Goal: Task Accomplishment & Management: Use online tool/utility

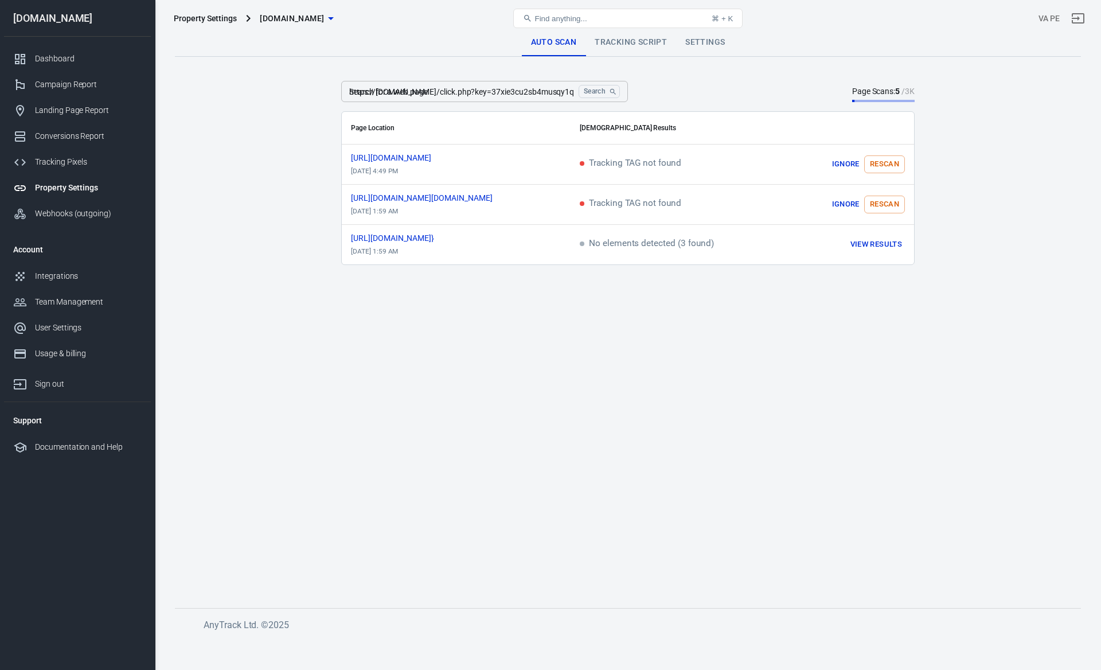
click at [259, 171] on main "Auto Scan Tracking Script Settings Search for a web page https://[DOMAIN_NAME]/…" at bounding box center [628, 309] width 906 height 561
click at [75, 160] on div "Tracking Pixels" at bounding box center [88, 162] width 107 height 12
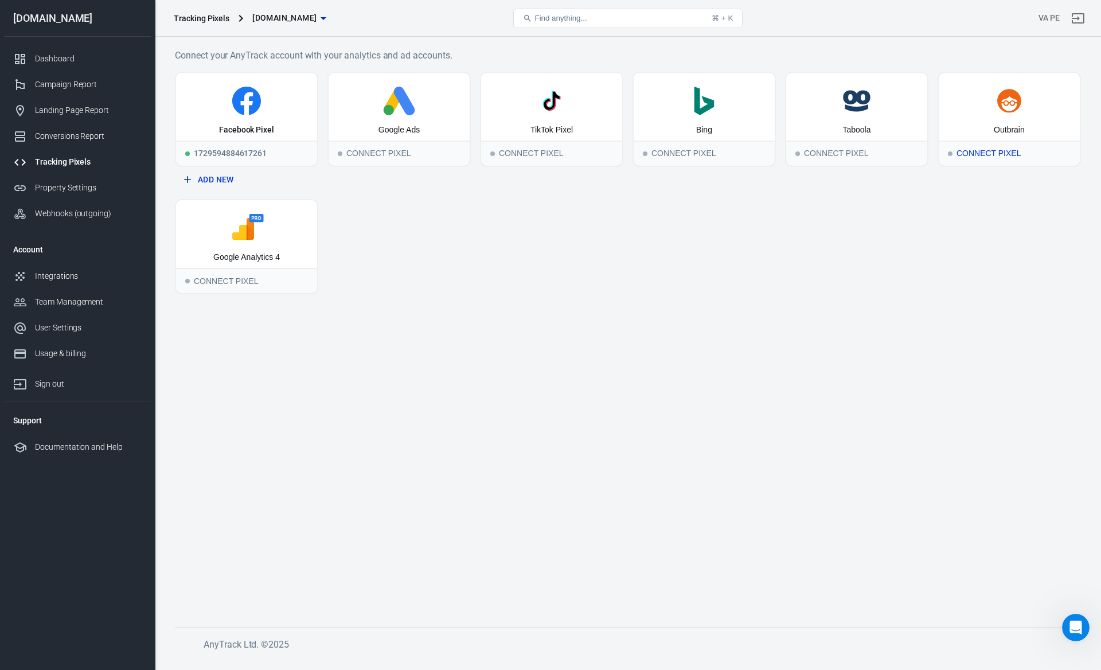
click at [996, 155] on div "Connect Pixel" at bounding box center [1009, 152] width 141 height 25
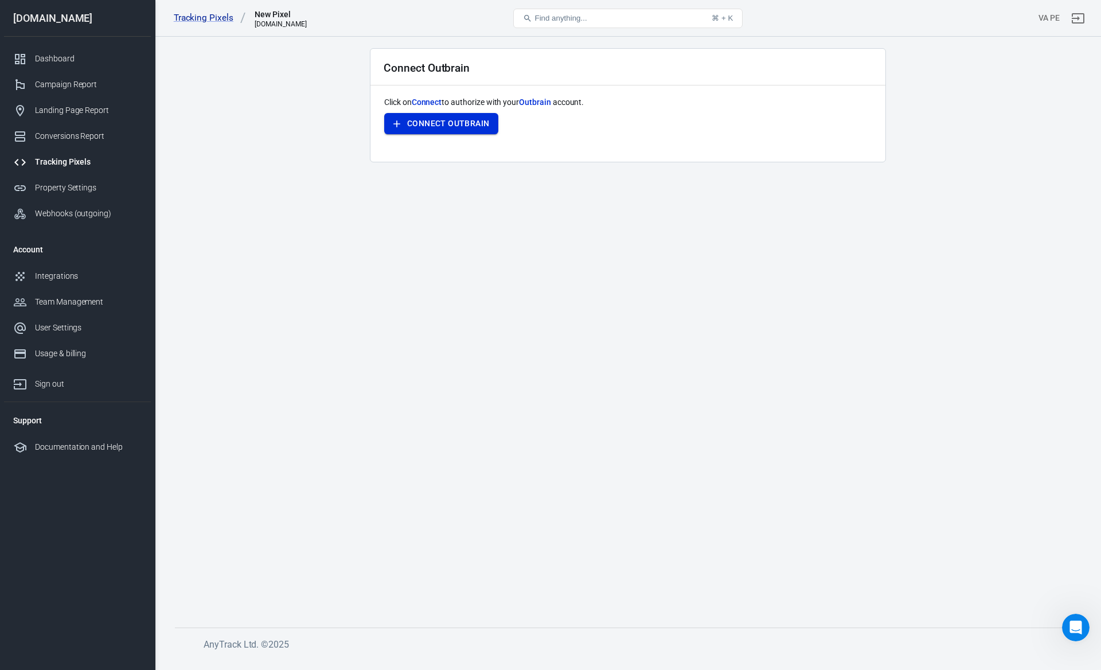
click at [452, 130] on button "Connect Outbrain" at bounding box center [441, 123] width 114 height 21
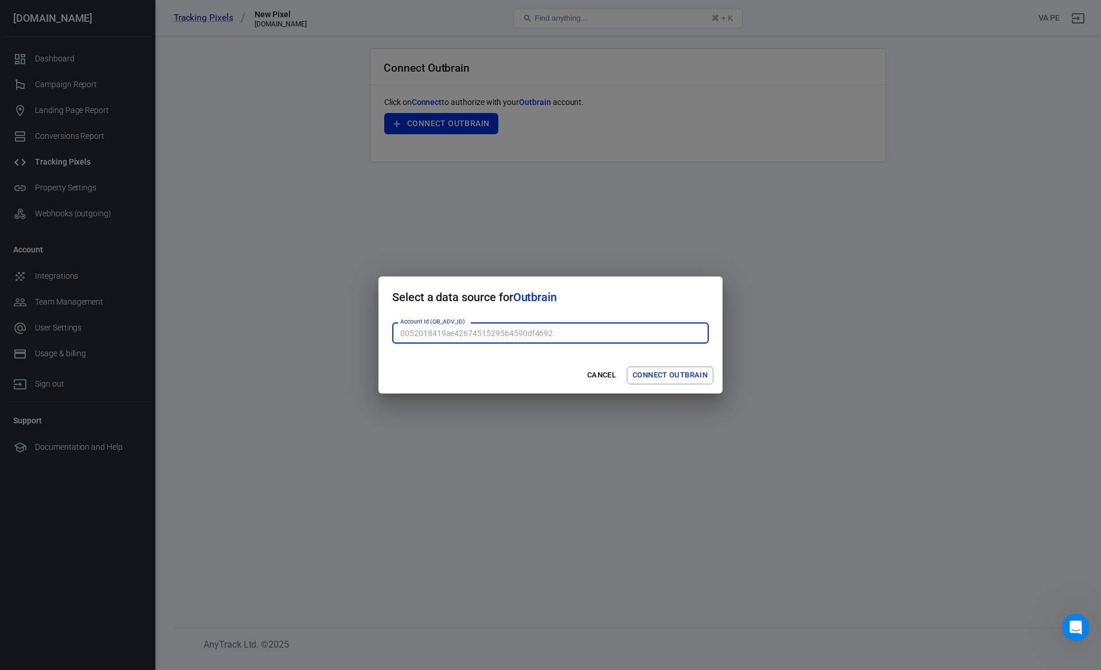
click at [523, 326] on input "Account Id (OB_ADV_ID)" at bounding box center [550, 332] width 316 height 21
click at [588, 228] on div "Select a data source for Outbrain Account Id (OB_ADV_ID) Account Id (OB_ADV_ID)…" at bounding box center [550, 335] width 1101 height 670
